Goal: Find contact information: Find contact information

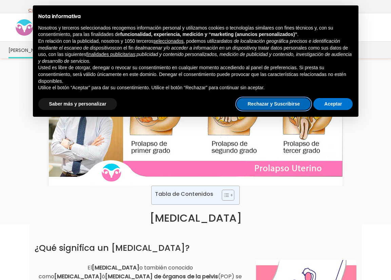
click at [279, 101] on button "Rechazar y Suscribirse" at bounding box center [274, 104] width 74 height 12
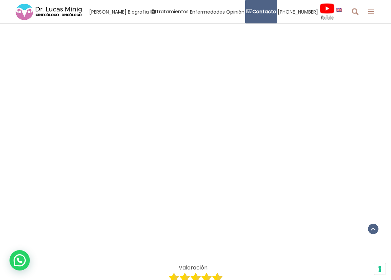
scroll to position [950, 0]
